Goal: Information Seeking & Learning: Learn about a topic

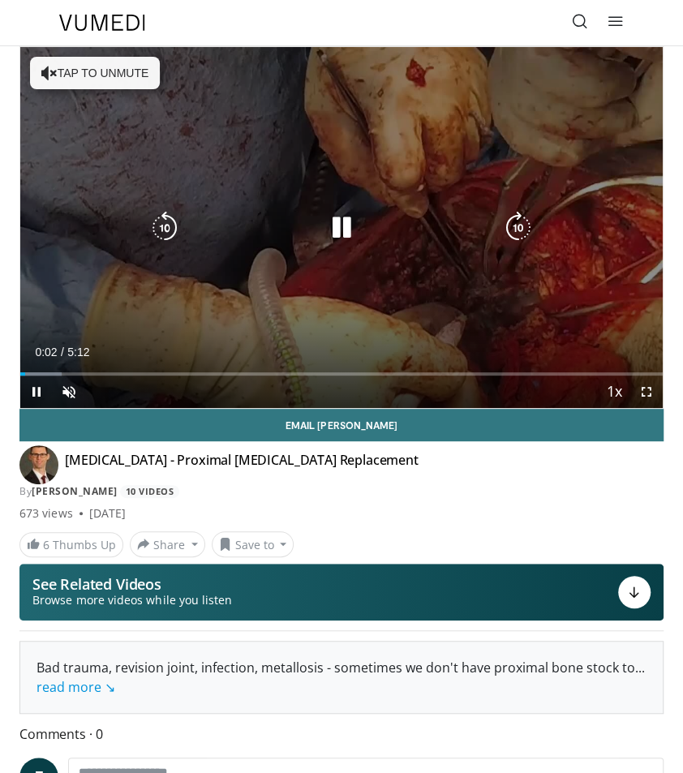
click at [66, 71] on div "10 seconds Tap to unmute" at bounding box center [341, 227] width 642 height 361
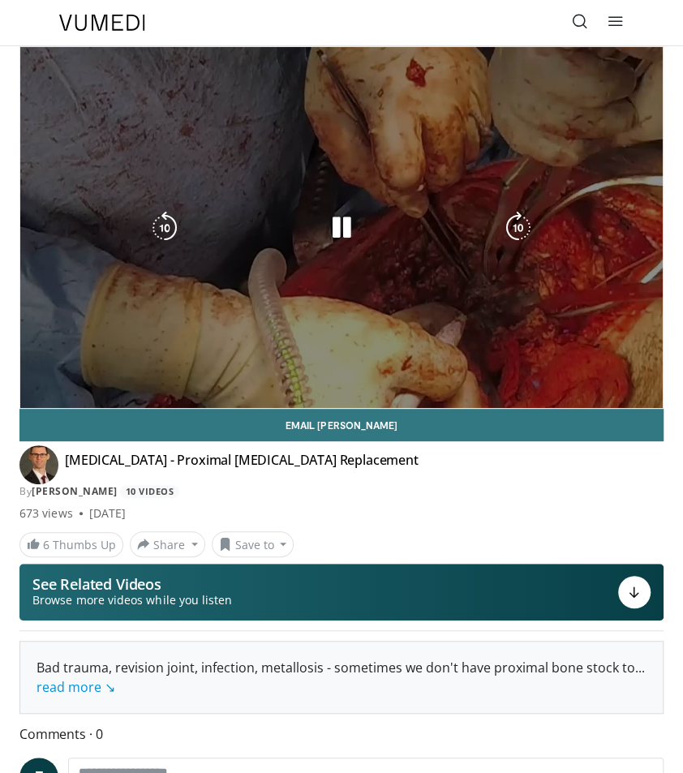
click at [357, 340] on div "10 seconds Tap to unmute" at bounding box center [341, 227] width 642 height 361
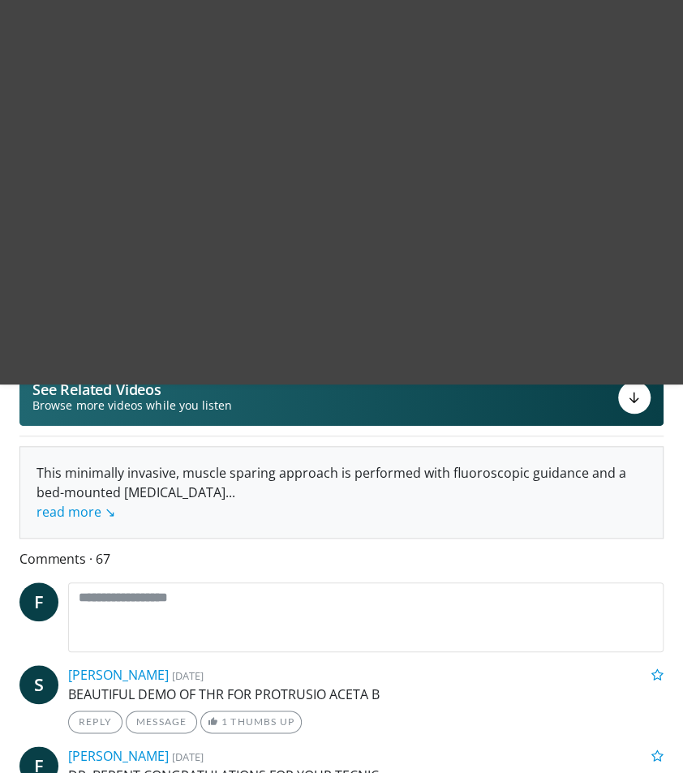
scroll to position [233, 0]
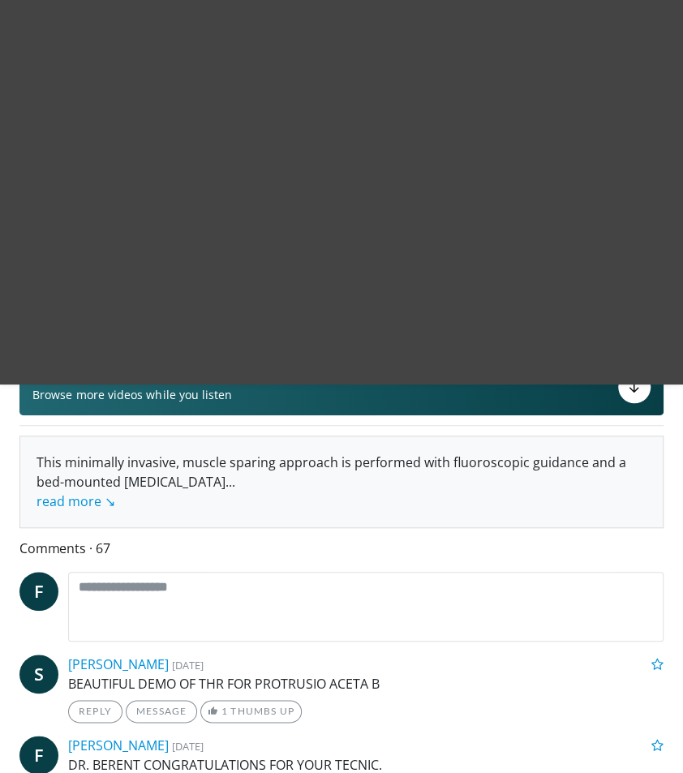
click at [355, 674] on p "BEAUTIFUL DEMO OF THR FOR PROTRUSIO ACETA B" at bounding box center [365, 683] width 595 height 19
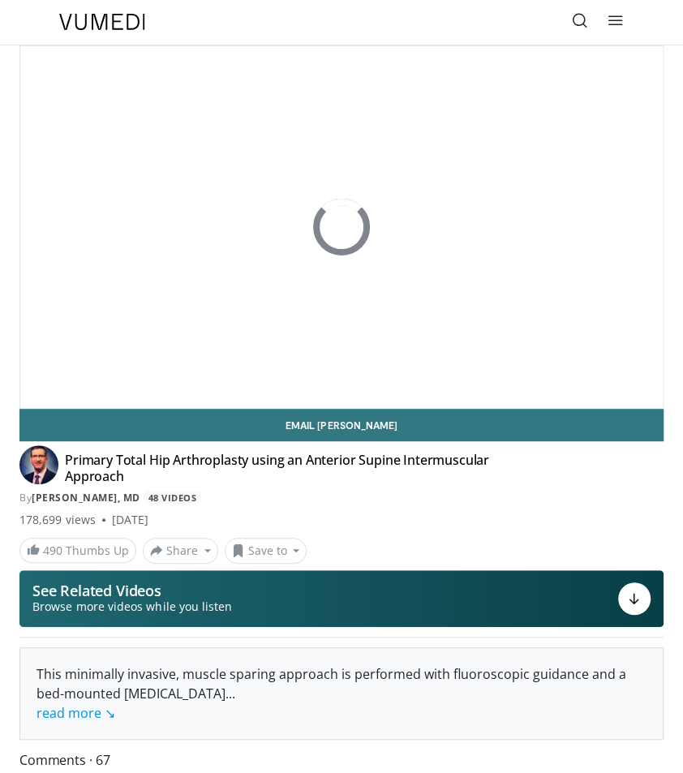
scroll to position [0, 0]
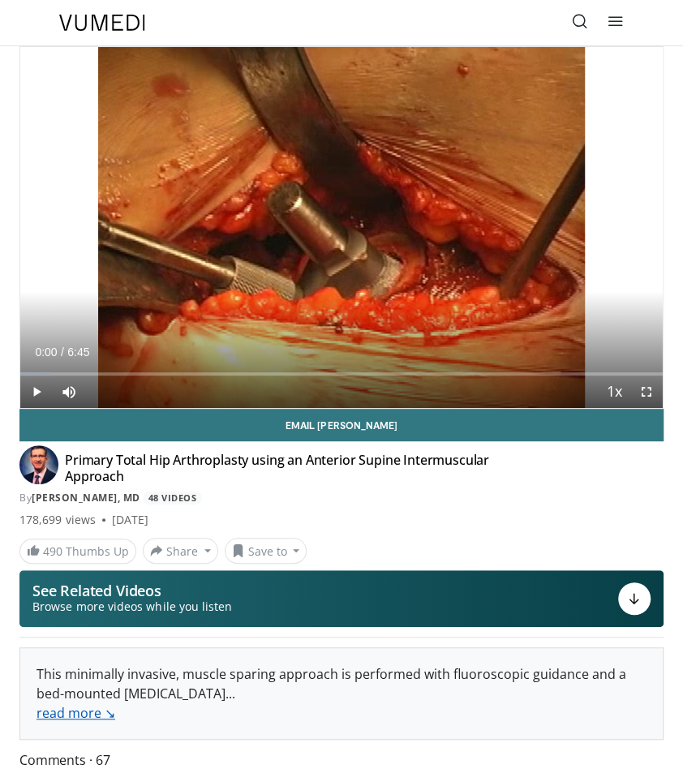
click at [83, 704] on link "read more ↘" at bounding box center [75, 713] width 79 height 18
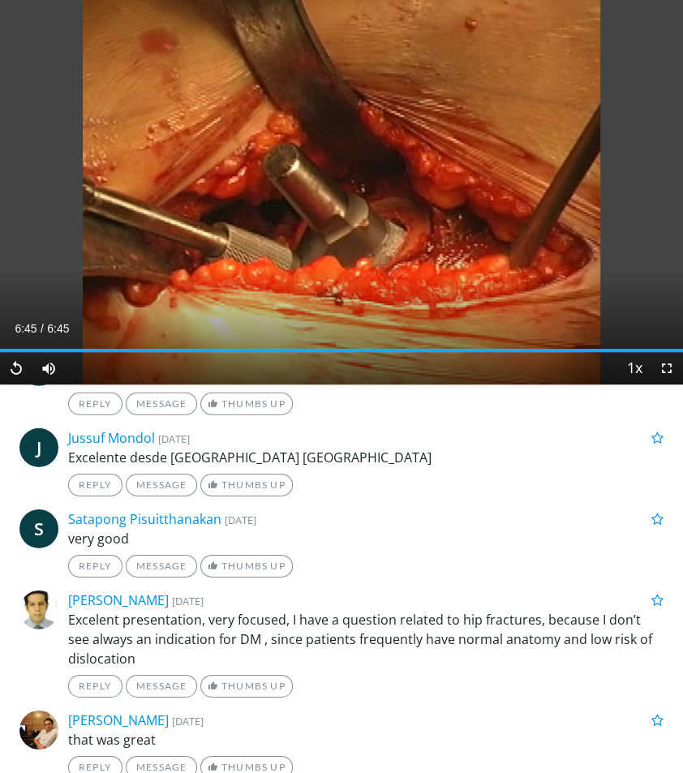
scroll to position [1682, 0]
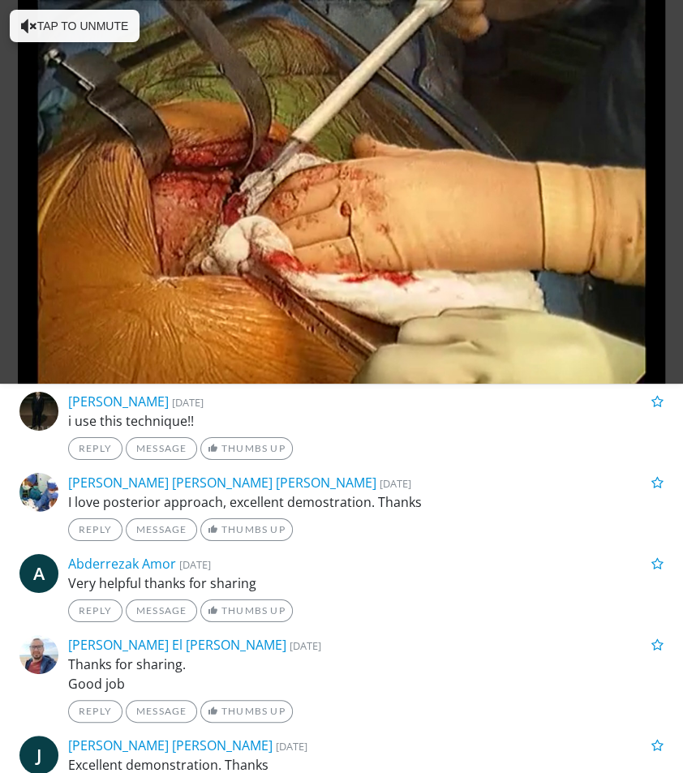
scroll to position [2038, 0]
